Goal: Task Accomplishment & Management: Manage account settings

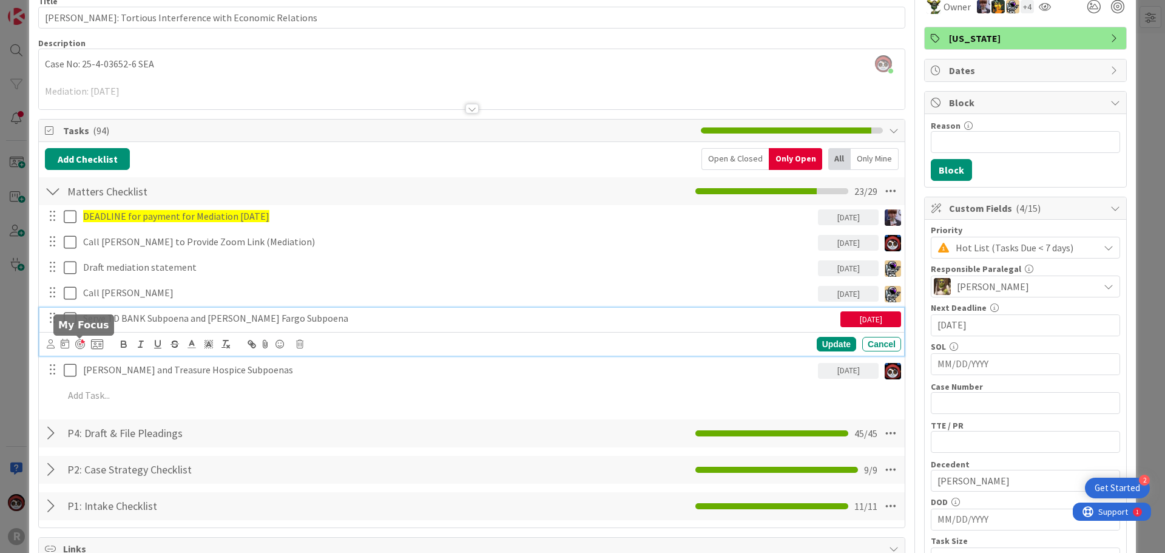
click at [77, 341] on div at bounding box center [80, 344] width 10 height 10
click at [807, 343] on div "Update Cancel" at bounding box center [735, 344] width 332 height 15
click at [819, 344] on div "Update" at bounding box center [835, 344] width 39 height 15
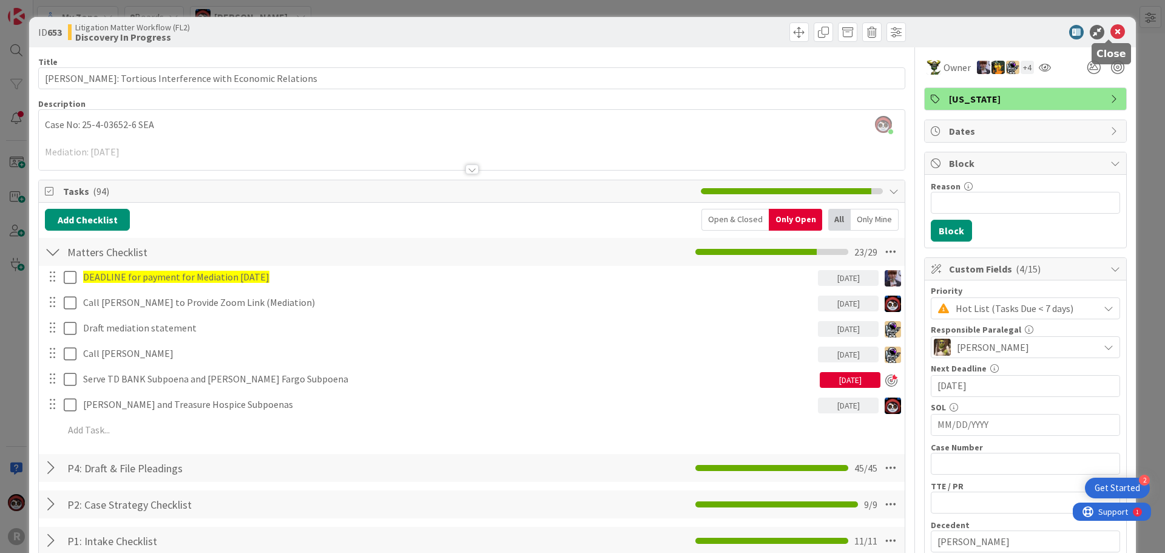
click at [1110, 37] on icon at bounding box center [1117, 32] width 15 height 15
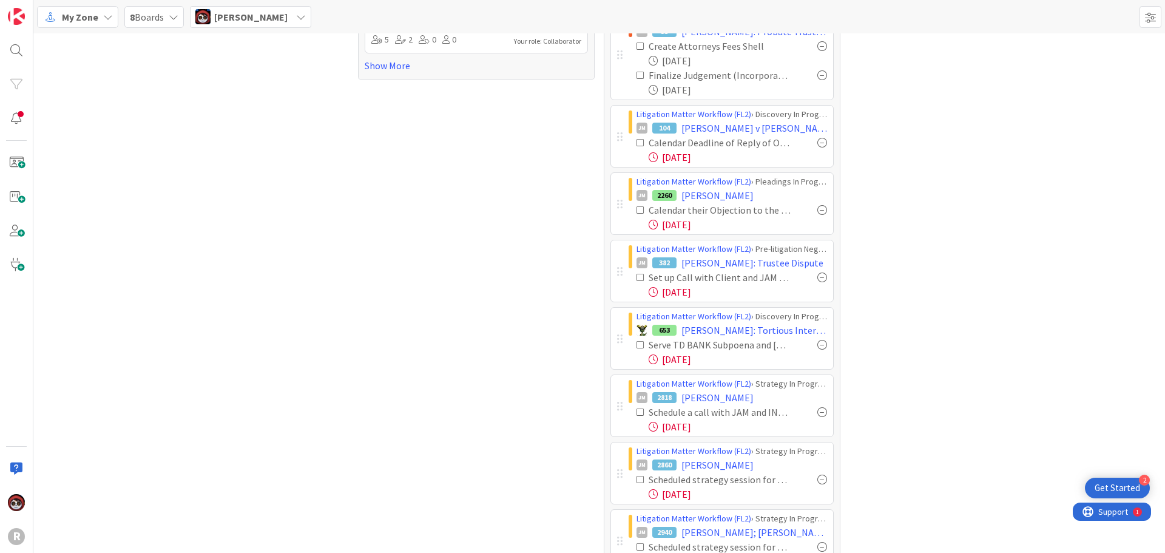
scroll to position [321, 0]
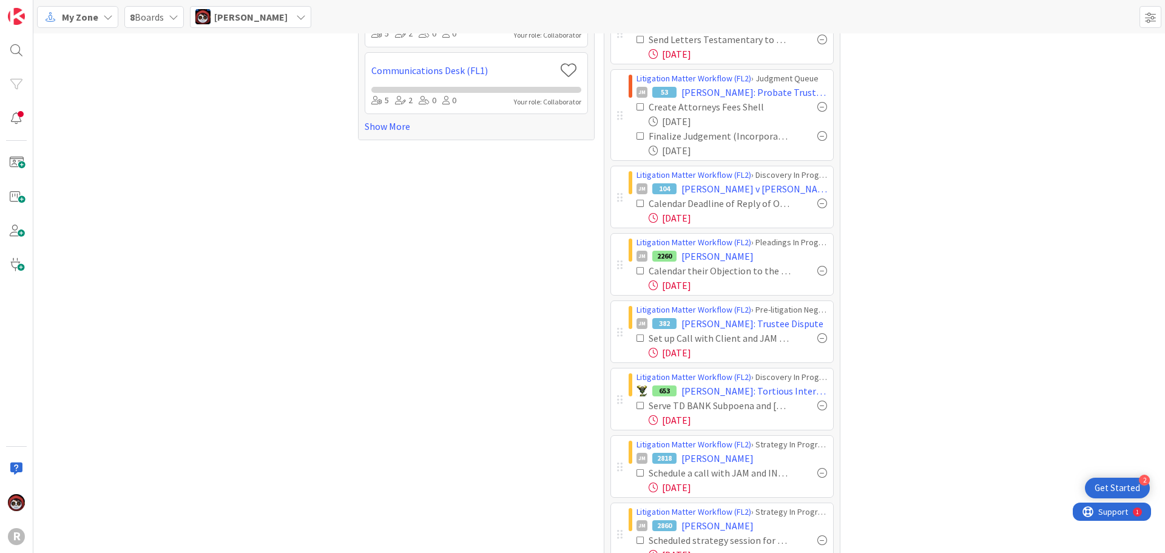
click at [611, 334] on div "Litigation Matter Workflow (FL2) › Pre-litigation Negotiation JM 382 HALSEY: Tr…" at bounding box center [721, 331] width 223 height 62
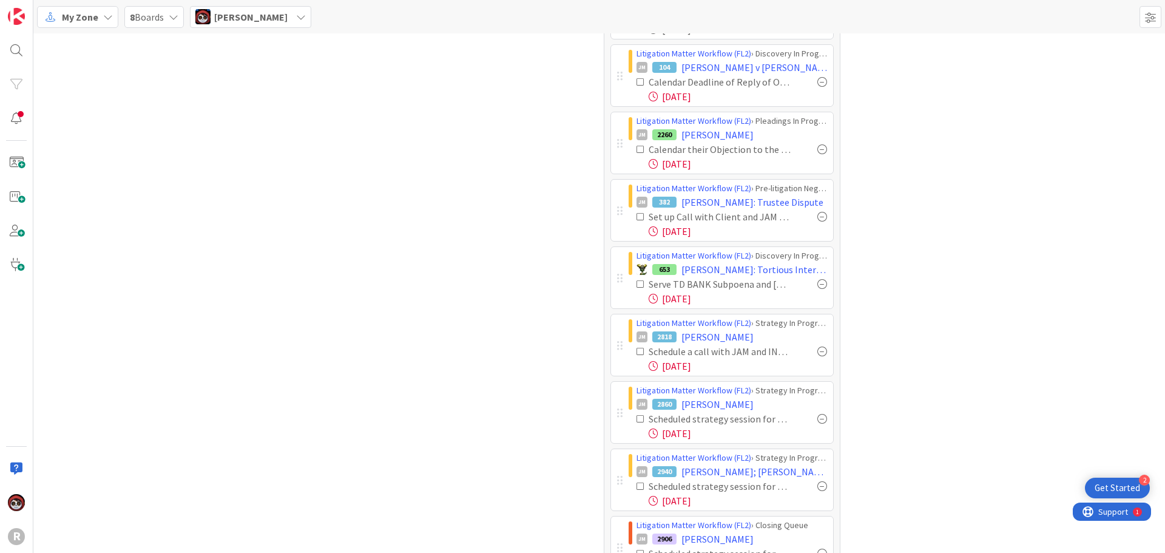
scroll to position [382, 0]
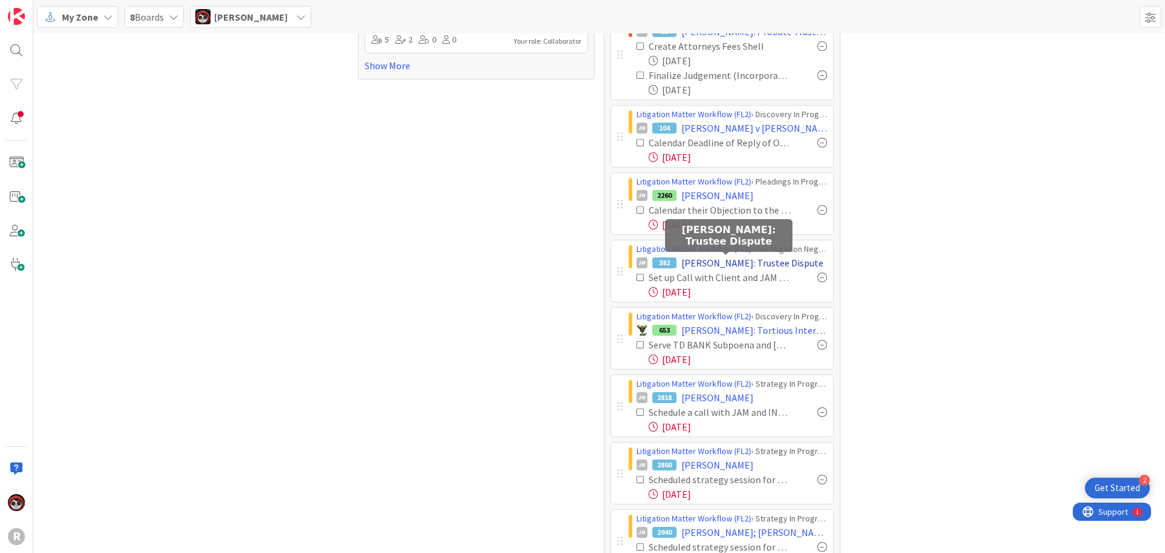
click at [699, 261] on span "[PERSON_NAME]: Trustee Dispute" at bounding box center [752, 262] width 142 height 15
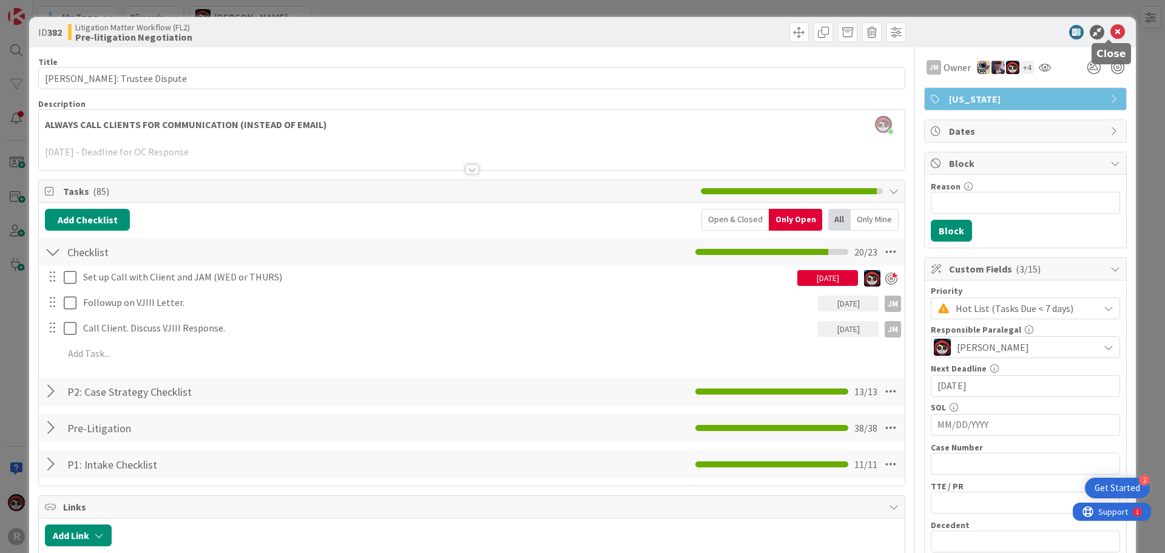
click at [1110, 29] on icon at bounding box center [1117, 32] width 15 height 15
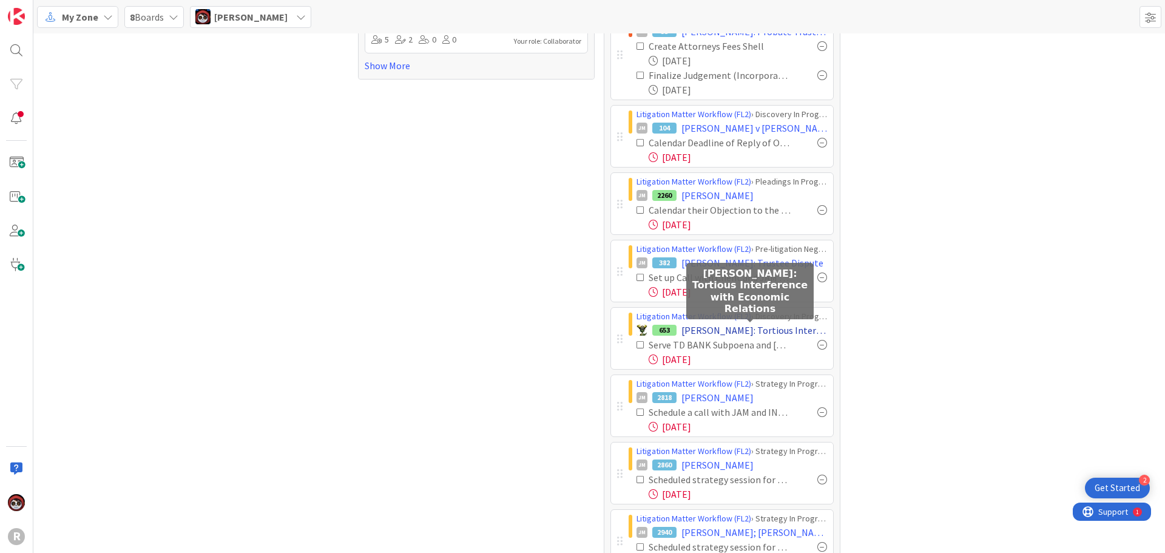
click at [709, 329] on span "[PERSON_NAME]: Tortious Interference with Economic Relations" at bounding box center [754, 330] width 146 height 15
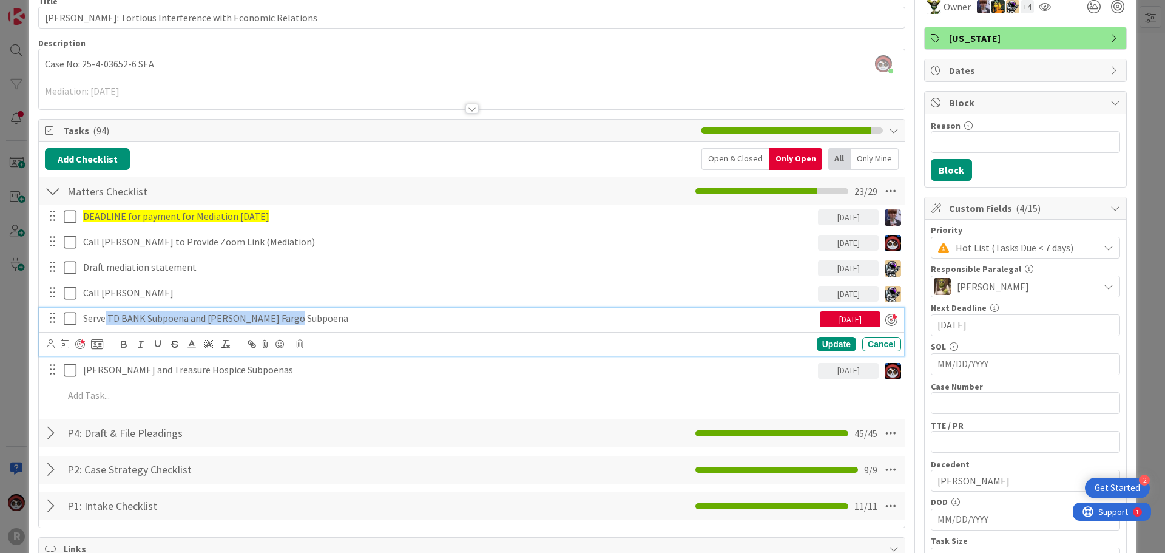
drag, startPoint x: 107, startPoint y: 317, endPoint x: 290, endPoint y: 322, distance: 183.2
click at [290, 322] on p "Serve TD BANK Subpoena and [PERSON_NAME] Fargo Subpoena" at bounding box center [449, 318] width 732 height 14
copy p "TD BANK Subpoena and Wells Fargo Subpoen"
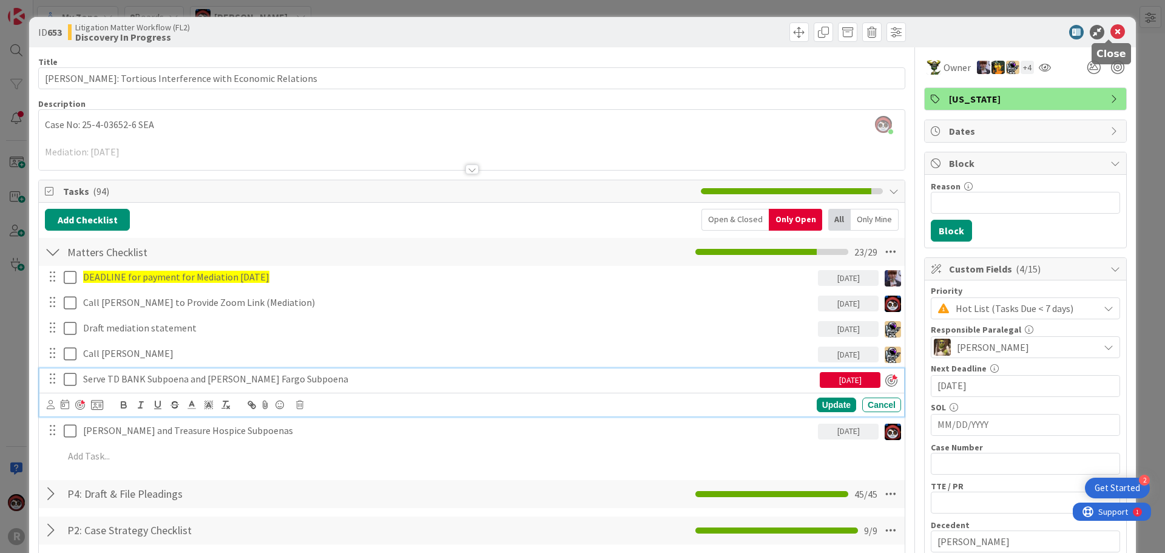
click at [1111, 34] on icon at bounding box center [1117, 32] width 15 height 15
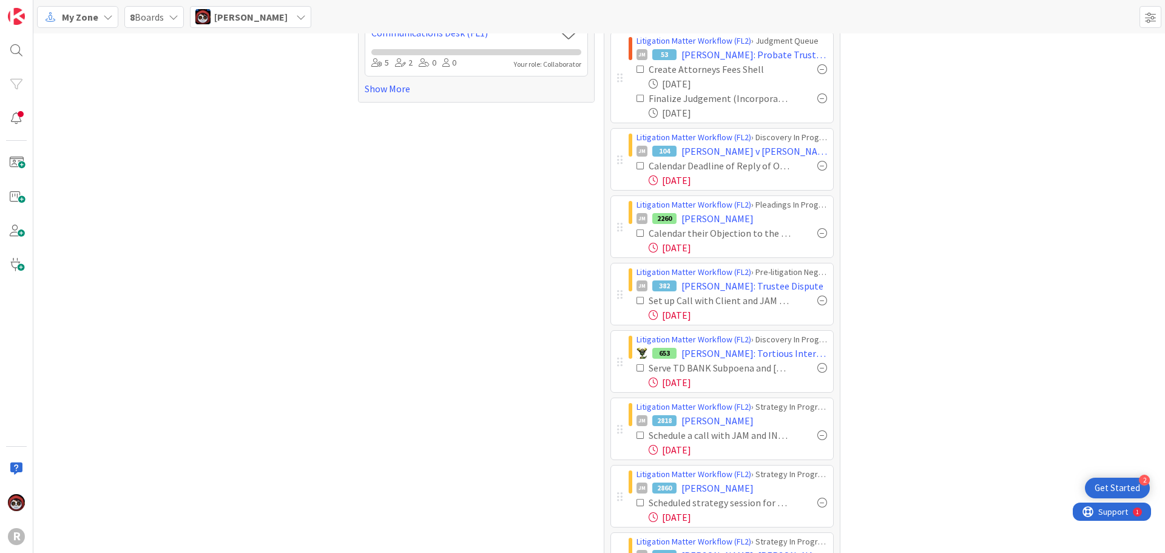
scroll to position [382, 0]
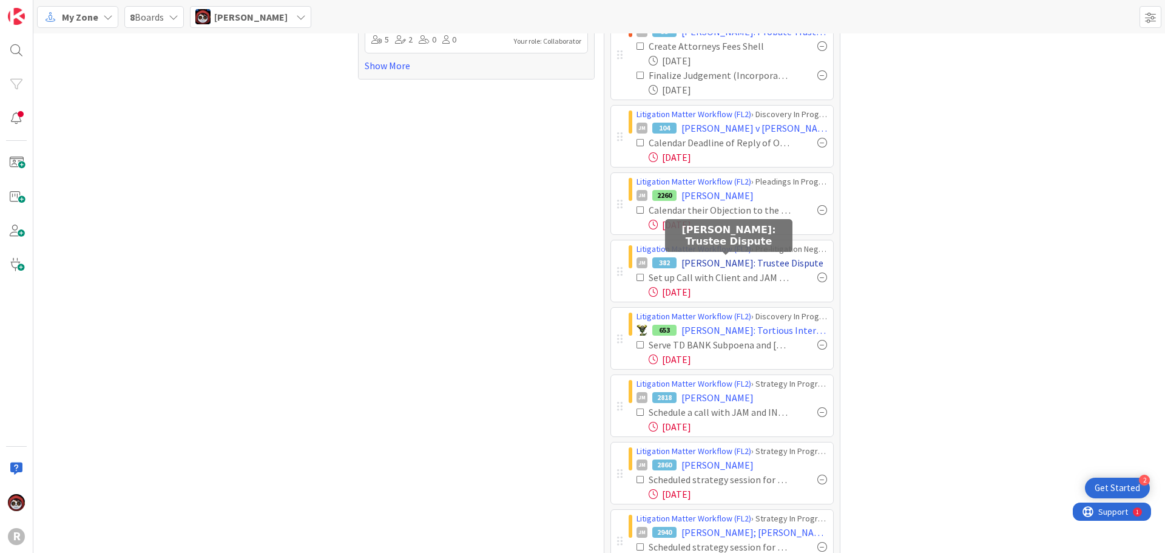
click at [750, 262] on span "[PERSON_NAME]: Trustee Dispute" at bounding box center [752, 262] width 142 height 15
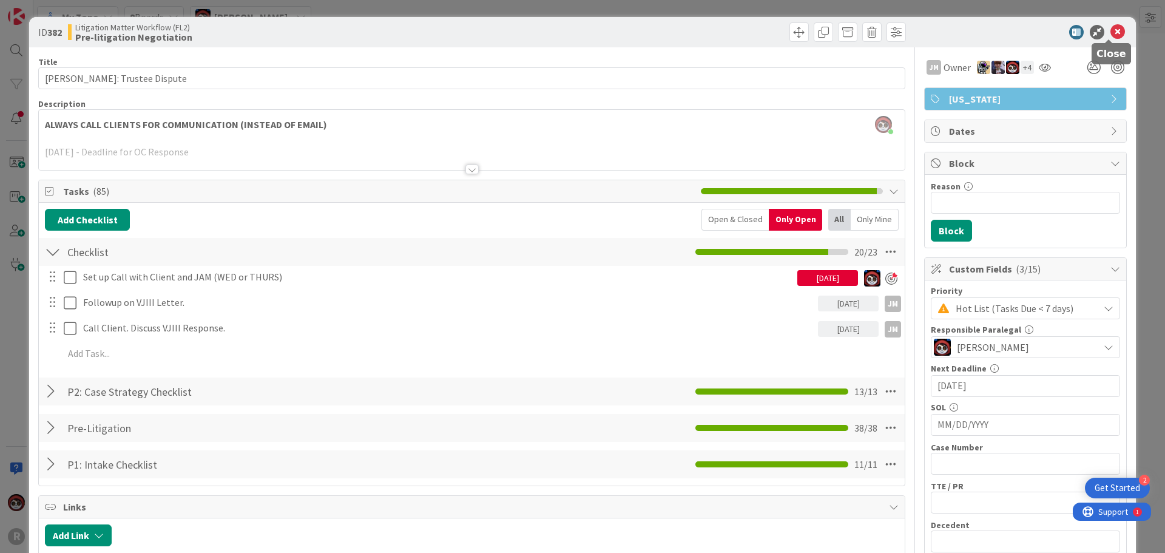
click at [1110, 27] on icon at bounding box center [1117, 32] width 15 height 15
click at [1110, 37] on icon at bounding box center [1117, 32] width 15 height 15
click at [1110, 30] on icon at bounding box center [1117, 32] width 15 height 15
click at [1110, 32] on icon at bounding box center [1117, 32] width 15 height 15
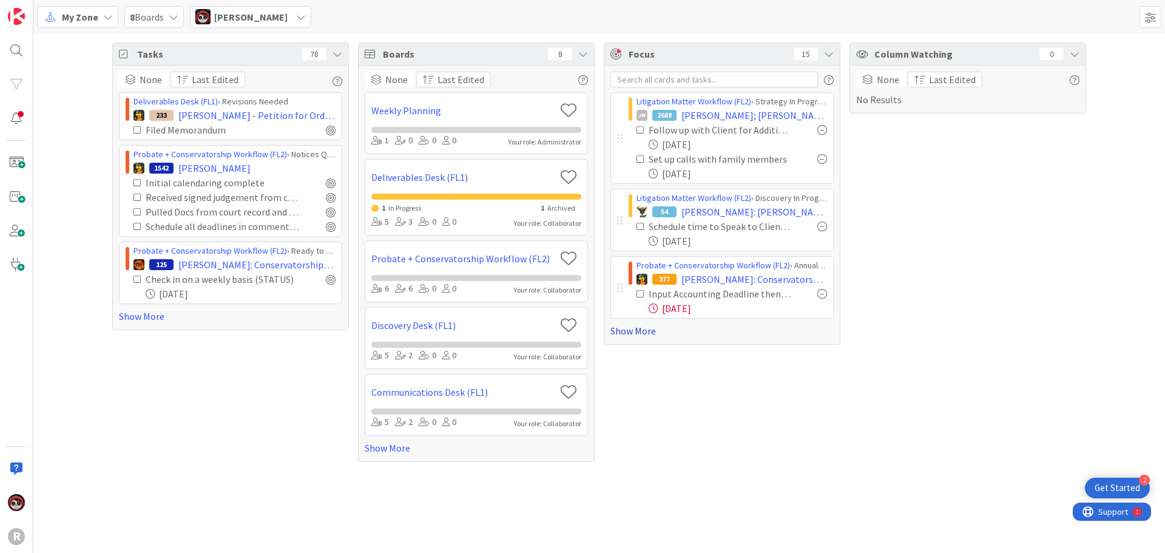
click at [641, 332] on link "Show More" at bounding box center [721, 330] width 223 height 15
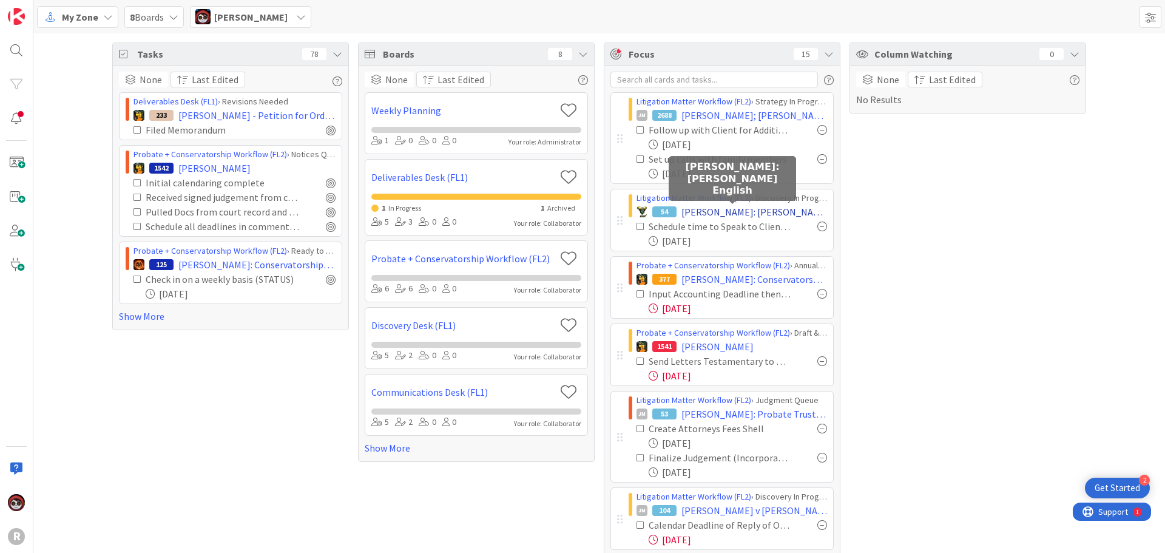
click at [712, 210] on span "[PERSON_NAME]: [PERSON_NAME] English" at bounding box center [754, 211] width 146 height 15
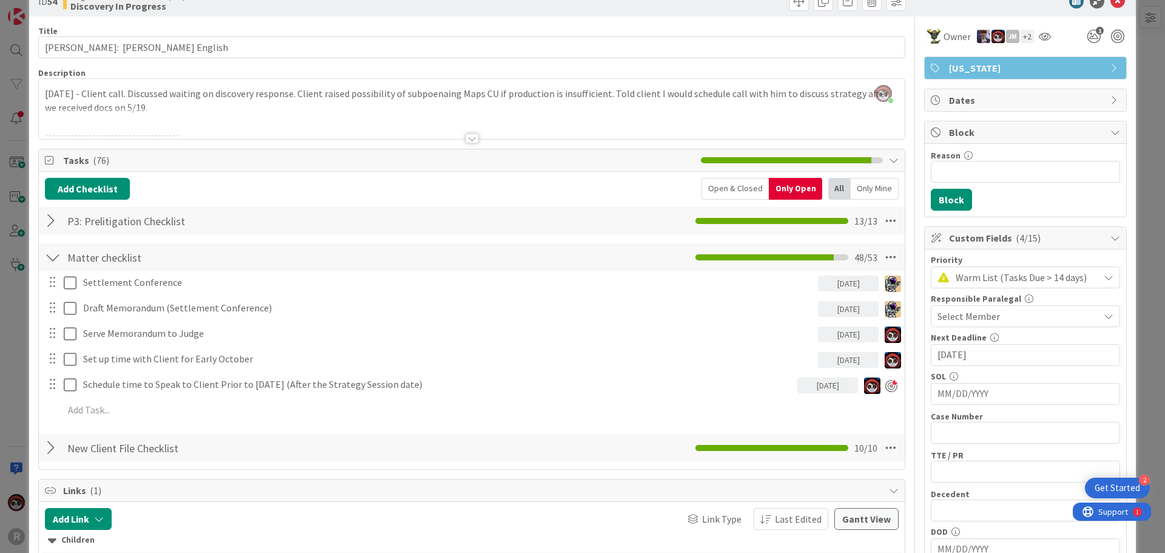
scroll to position [61, 0]
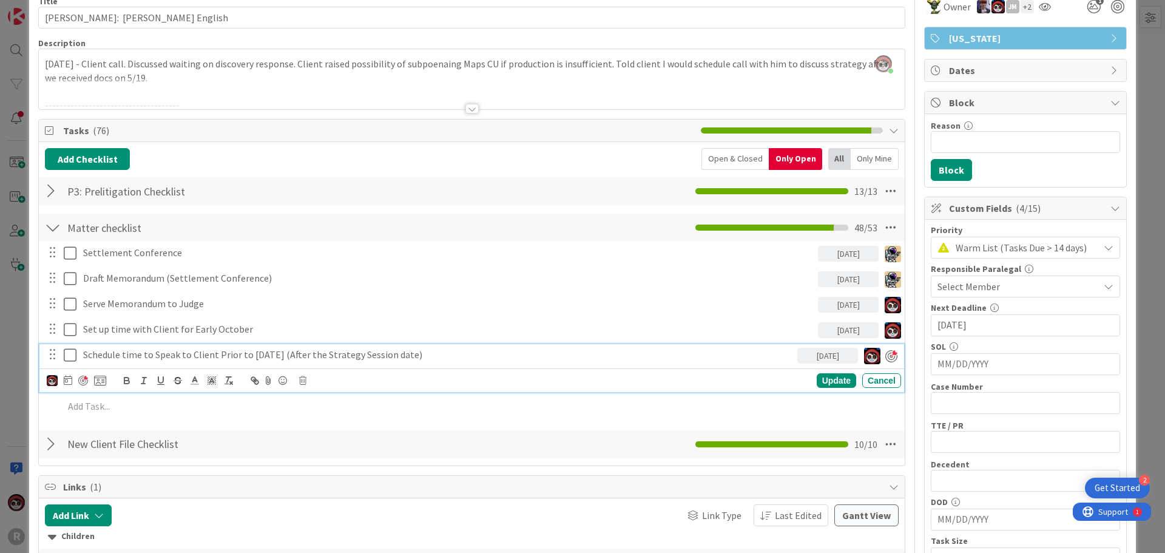
click at [244, 354] on p "Schedule time to Speak to Client Prior to [DATE] (After the Strategy Session da…" at bounding box center [437, 355] width 709 height 14
click at [82, 382] on div at bounding box center [83, 380] width 10 height 10
click at [816, 380] on div "Update" at bounding box center [835, 380] width 39 height 15
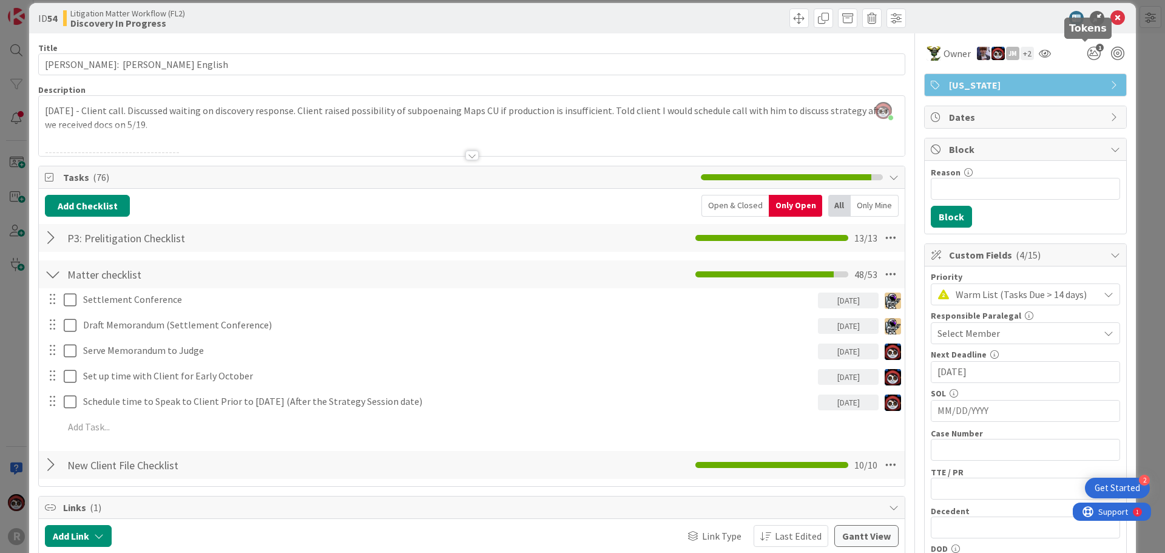
scroll to position [0, 0]
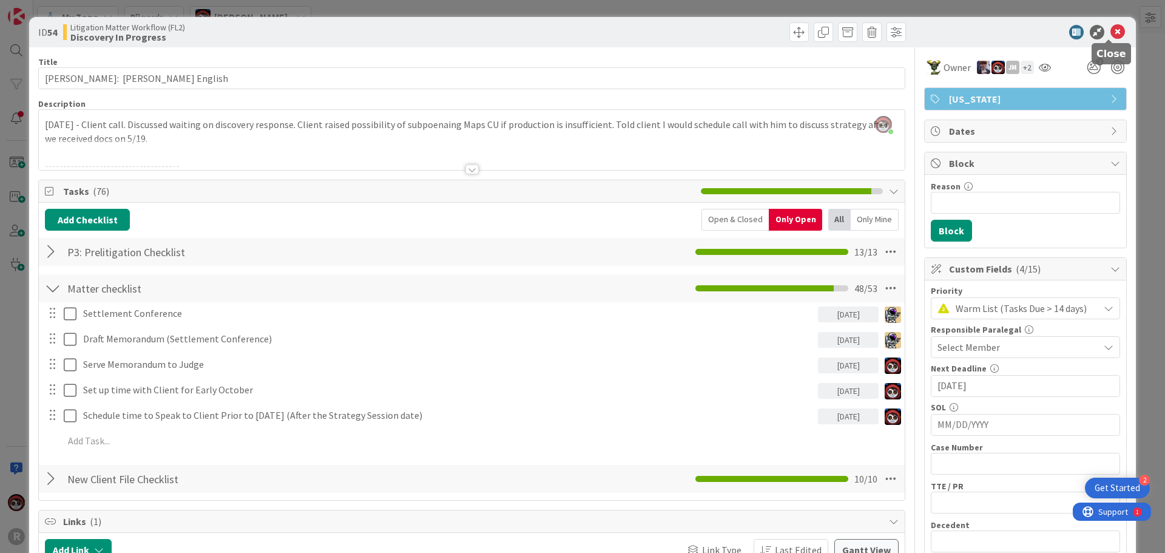
click at [1110, 32] on icon at bounding box center [1117, 32] width 15 height 15
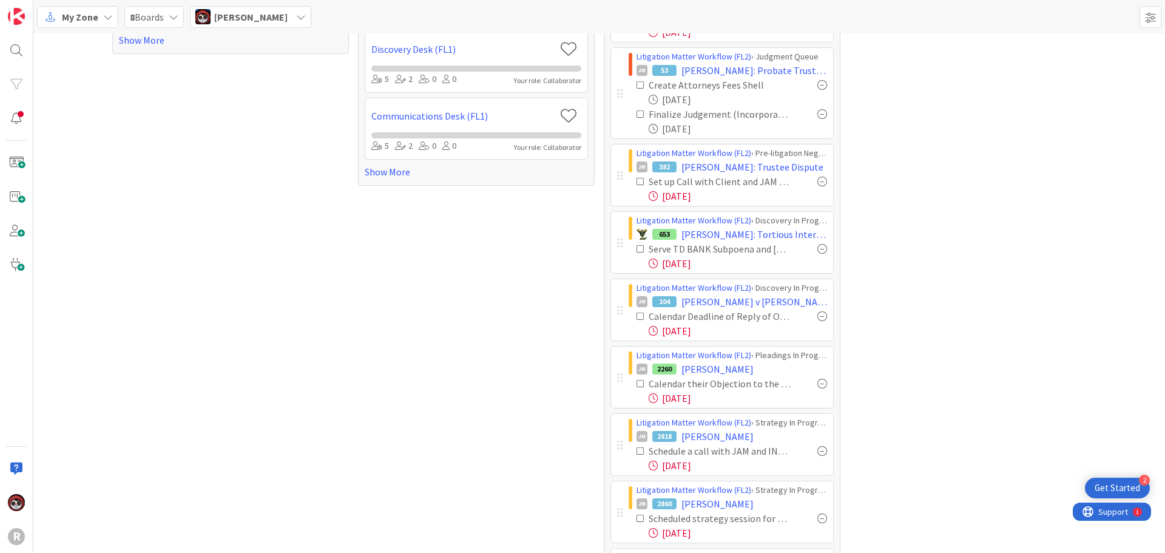
scroll to position [303, 0]
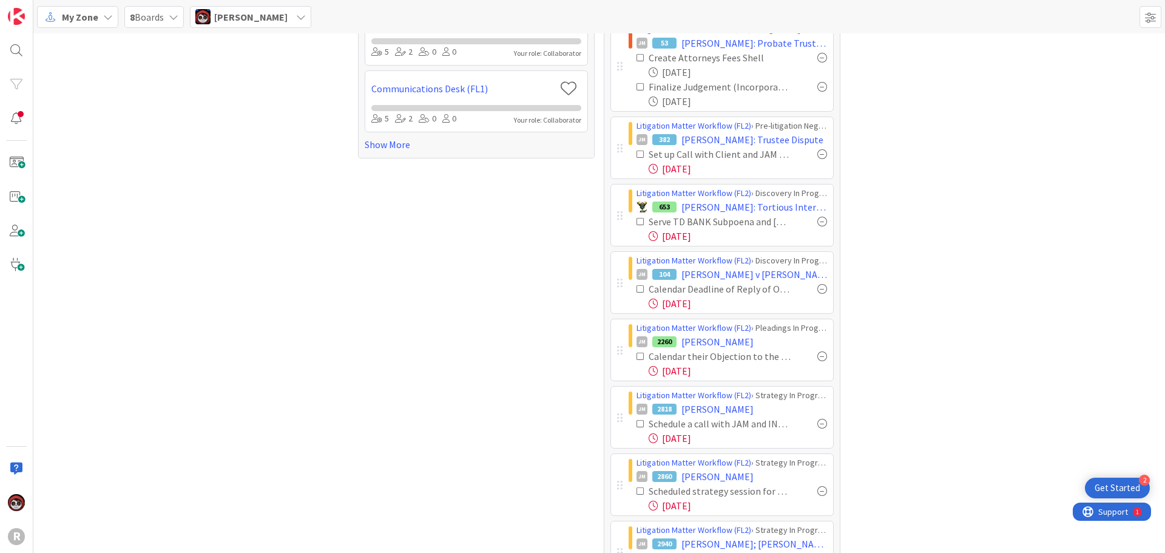
click at [118, 181] on div "Tasks 78 None Last Edited Deliverables Desk (FL1) › Revisions Needed 233 [PERSO…" at bounding box center [230, 207] width 237 height 937
click at [710, 291] on div "Calendar Deadline of Reply of Objection - (14 Days)" at bounding box center [719, 288] width 142 height 15
click at [690, 277] on span "[PERSON_NAME] v [PERSON_NAME]" at bounding box center [754, 274] width 146 height 15
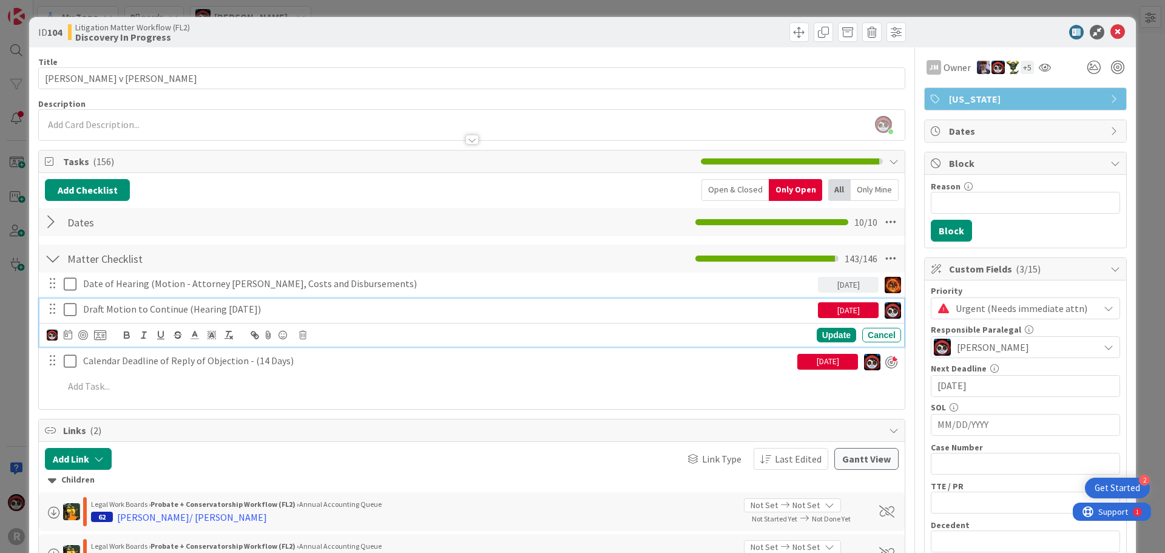
click at [159, 306] on p "Draft Motion to Continue (Hearing [DATE])" at bounding box center [448, 309] width 730 height 14
click at [81, 335] on div at bounding box center [83, 335] width 10 height 10
click at [828, 332] on div "Update" at bounding box center [835, 335] width 39 height 15
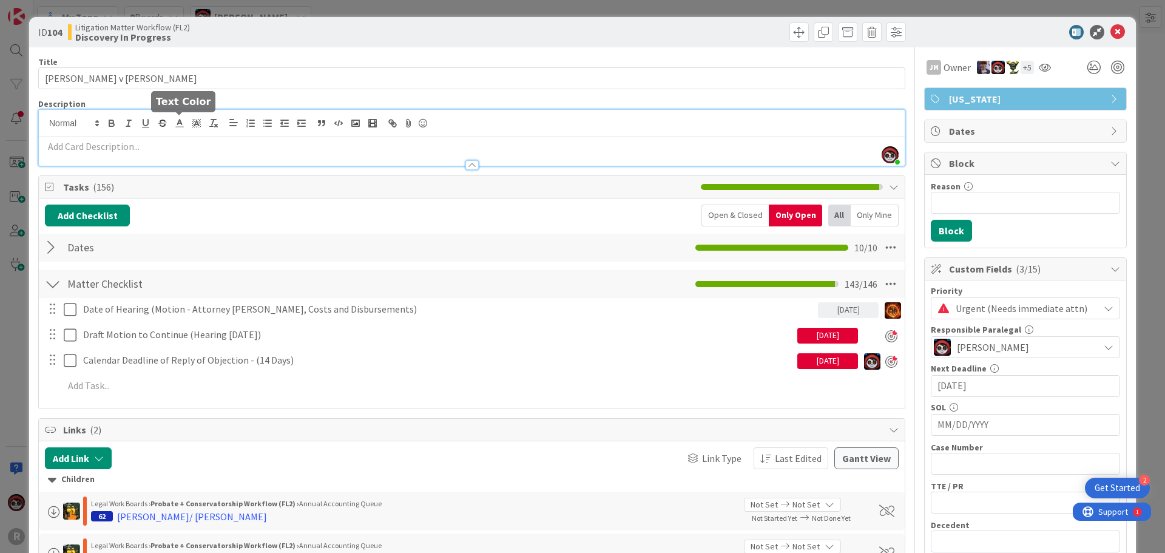
click at [186, 124] on div "[PERSON_NAME] joined 2 m ago" at bounding box center [472, 138] width 866 height 56
click at [136, 151] on p at bounding box center [471, 147] width 853 height 14
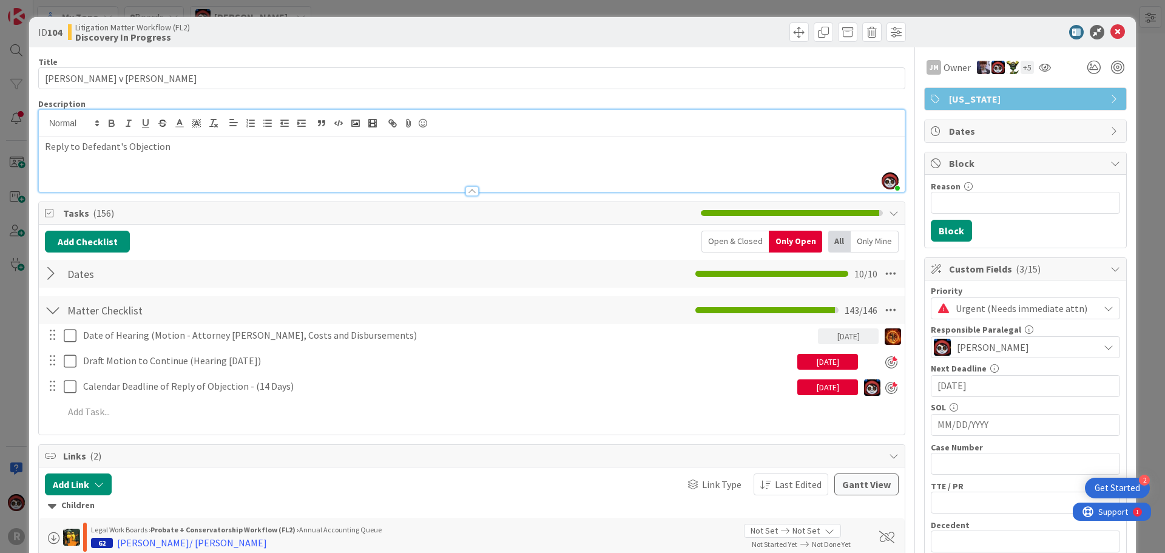
click at [45, 146] on p "Reply to Defedant's Objection" at bounding box center [471, 147] width 853 height 14
click at [165, 149] on p "[DATE] - Reply to Defedant's Objection" at bounding box center [471, 147] width 853 height 14
click at [255, 150] on p "[DATE] - Reply to Defendant's Objection" at bounding box center [471, 147] width 853 height 14
click at [963, 387] on input "[DATE]" at bounding box center [1025, 385] width 176 height 21
click at [1094, 413] on icon "Move forward to switch to the next month." at bounding box center [1099, 417] width 12 height 12
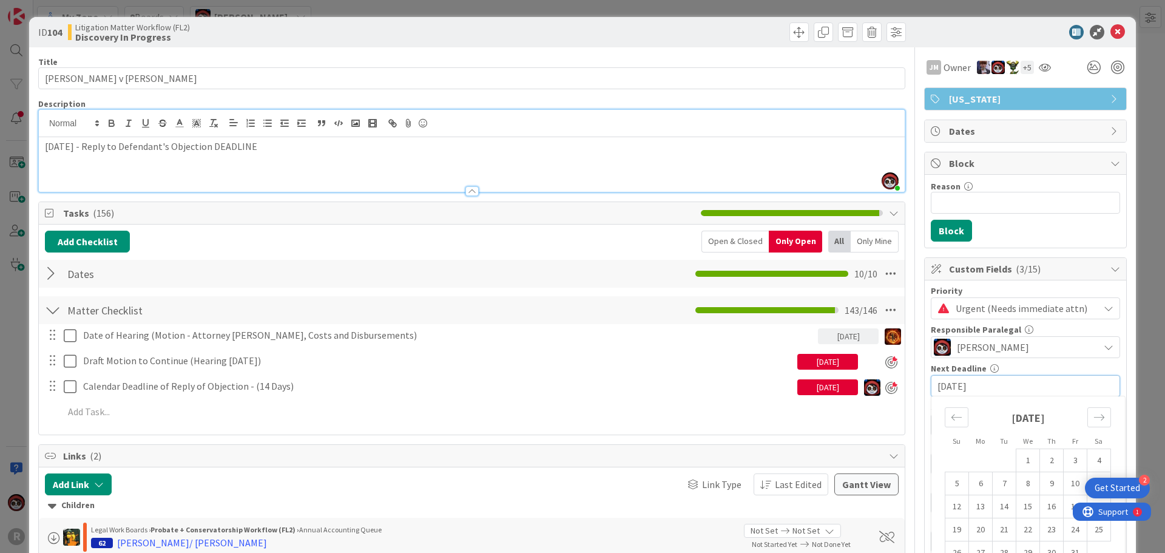
click at [969, 488] on td "6" at bounding box center [981, 483] width 24 height 23
type input "[DATE]"
click at [1110, 27] on icon at bounding box center [1117, 32] width 15 height 15
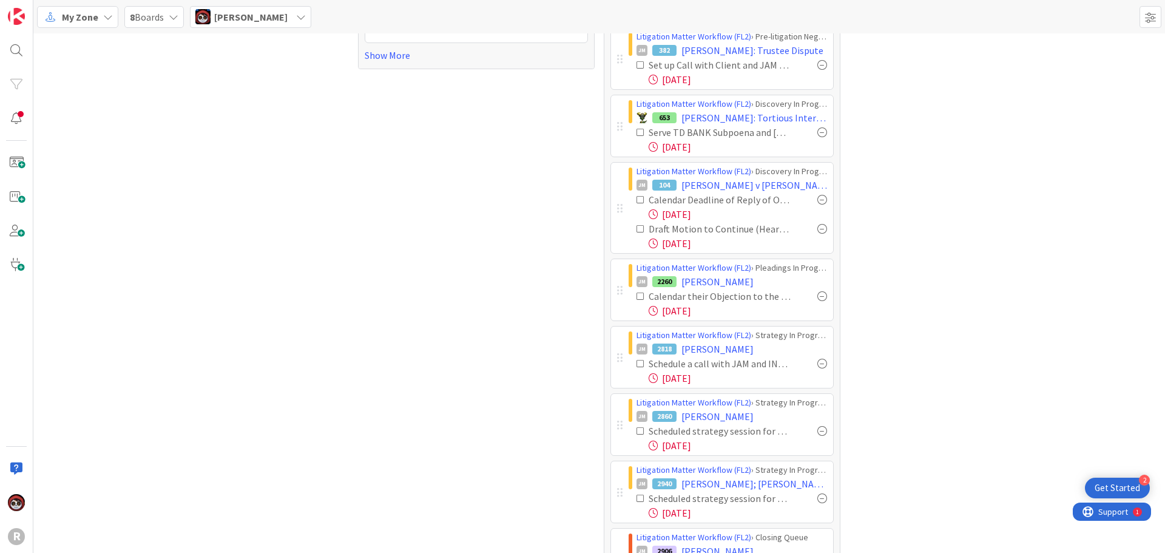
scroll to position [425, 0]
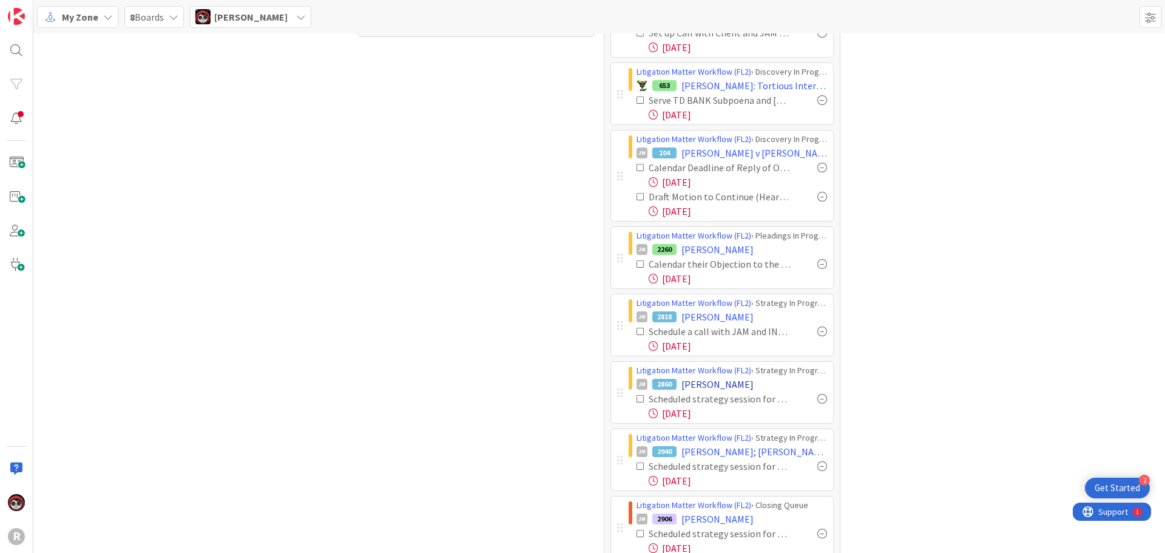
click at [710, 385] on span "[PERSON_NAME]" at bounding box center [717, 384] width 72 height 15
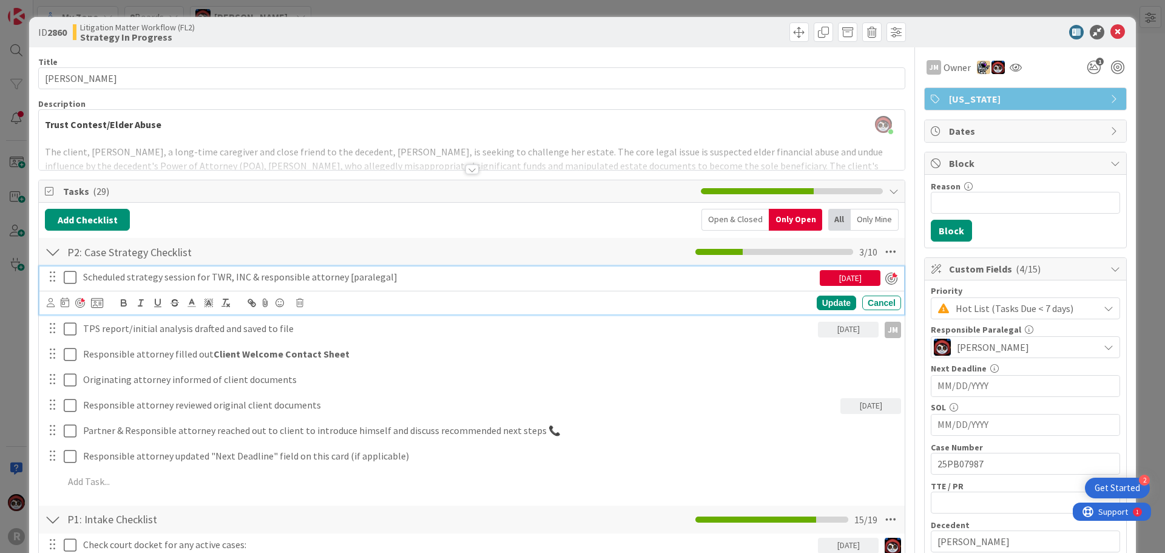
click at [159, 280] on p "Scheduled strategy session for TWR, INC & responsible attorney [paralegal]" at bounding box center [449, 277] width 732 height 14
click at [78, 301] on div at bounding box center [80, 303] width 10 height 10
click at [62, 304] on icon at bounding box center [65, 302] width 8 height 10
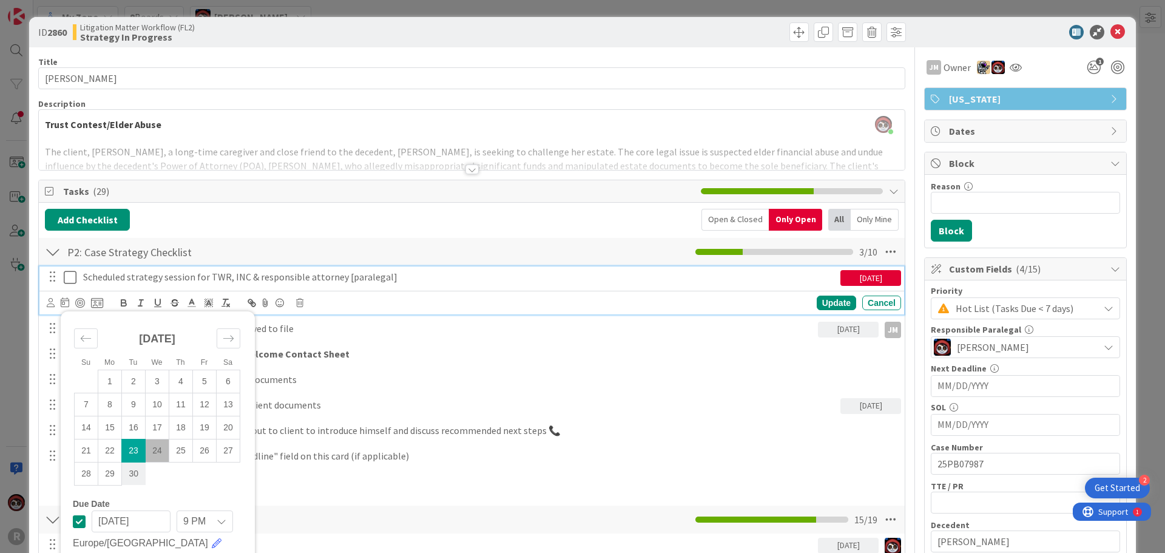
click at [130, 475] on td "30" at bounding box center [134, 473] width 24 height 23
type input "[DATE]"
click at [818, 304] on div "Update" at bounding box center [835, 302] width 39 height 15
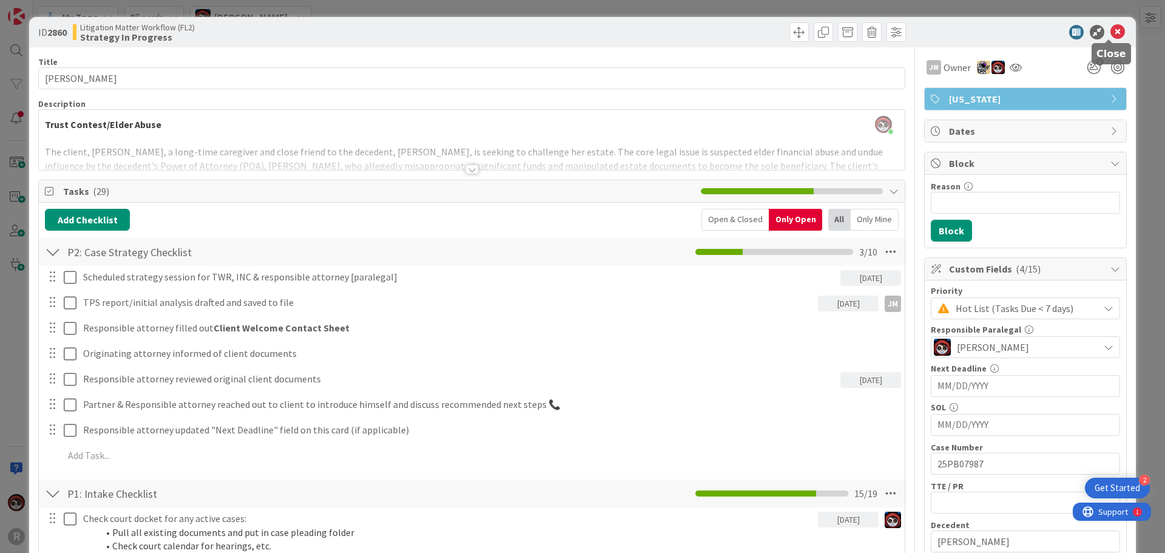
click at [1110, 35] on icon at bounding box center [1117, 32] width 15 height 15
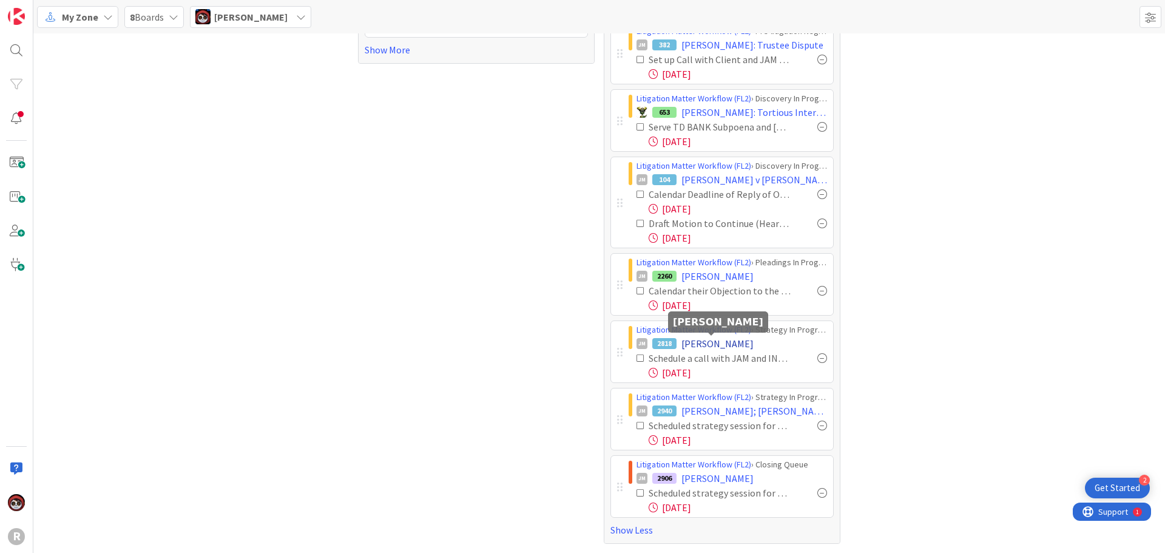
click at [697, 345] on span "[PERSON_NAME]" at bounding box center [717, 343] width 72 height 15
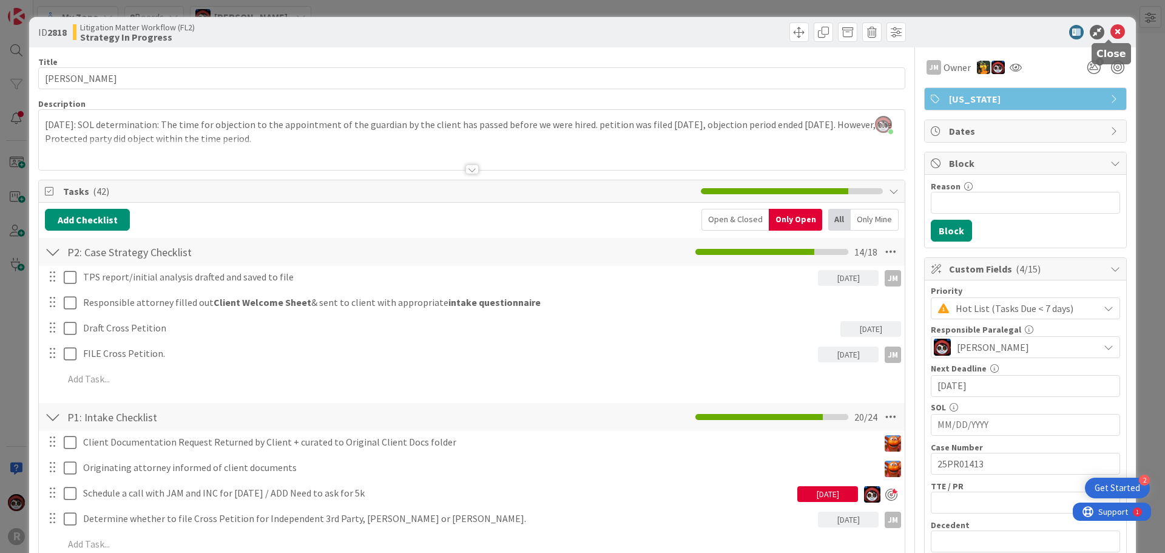
click at [1111, 32] on icon at bounding box center [1117, 32] width 15 height 15
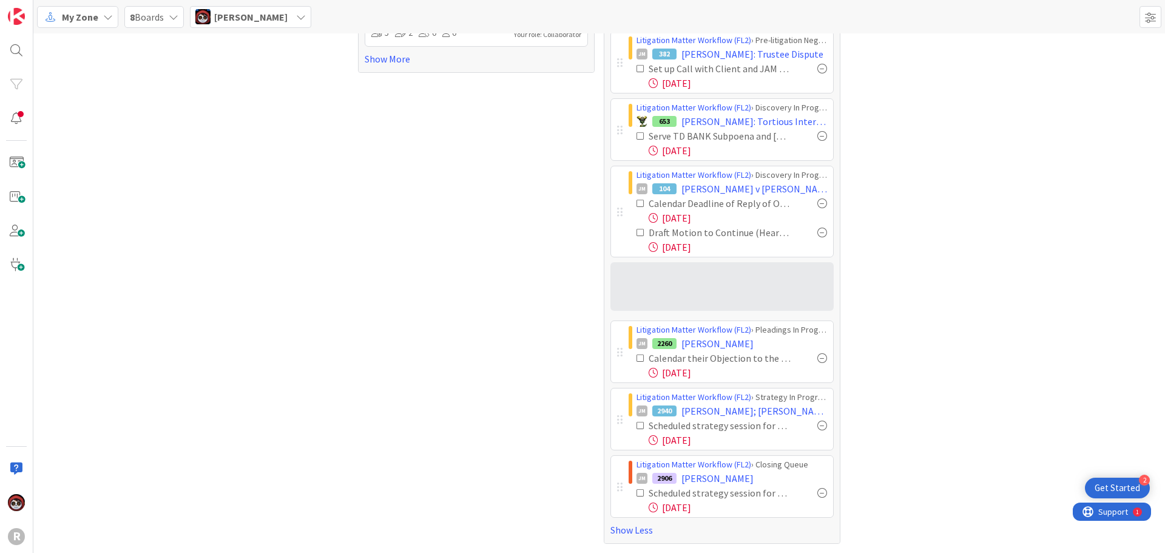
scroll to position [398, 0]
